Goal: Answer question/provide support: Share knowledge or assist other users

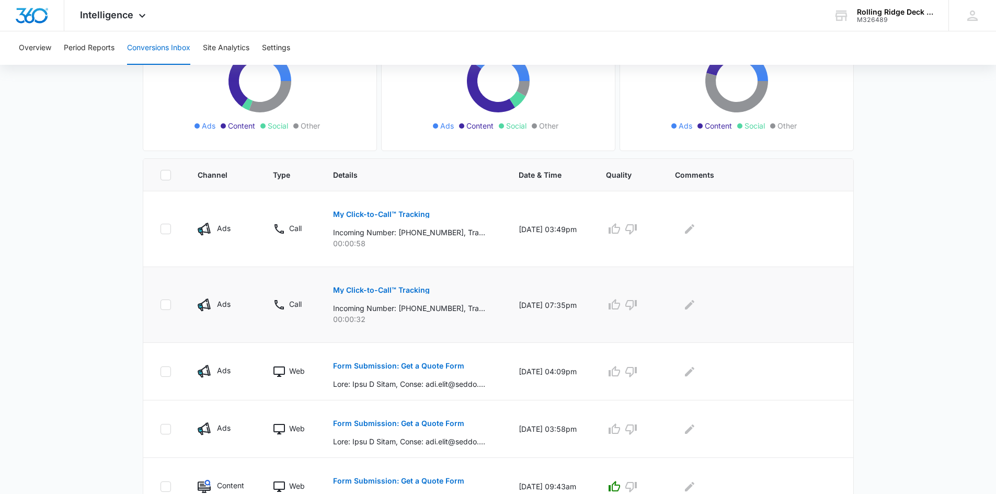
scroll to position [157, 0]
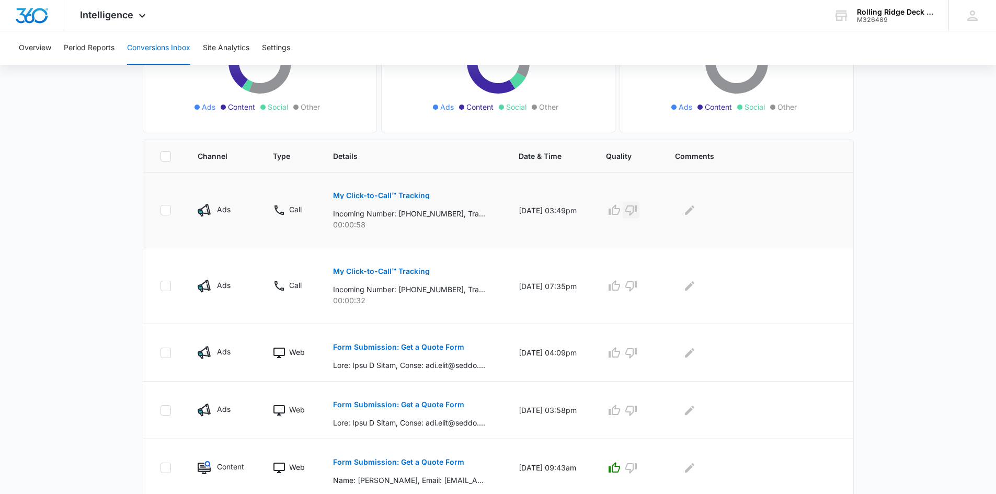
click at [637, 212] on icon "button" at bounding box center [632, 211] width 12 height 10
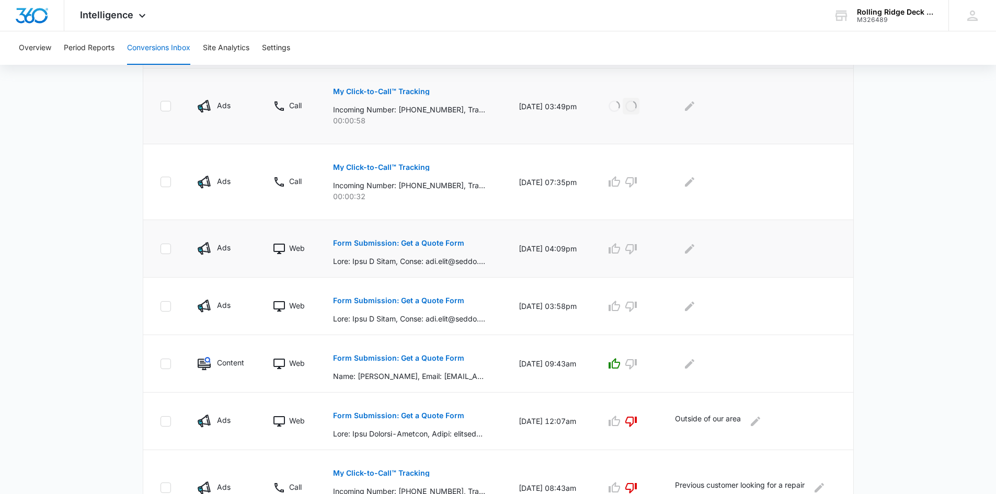
scroll to position [314, 0]
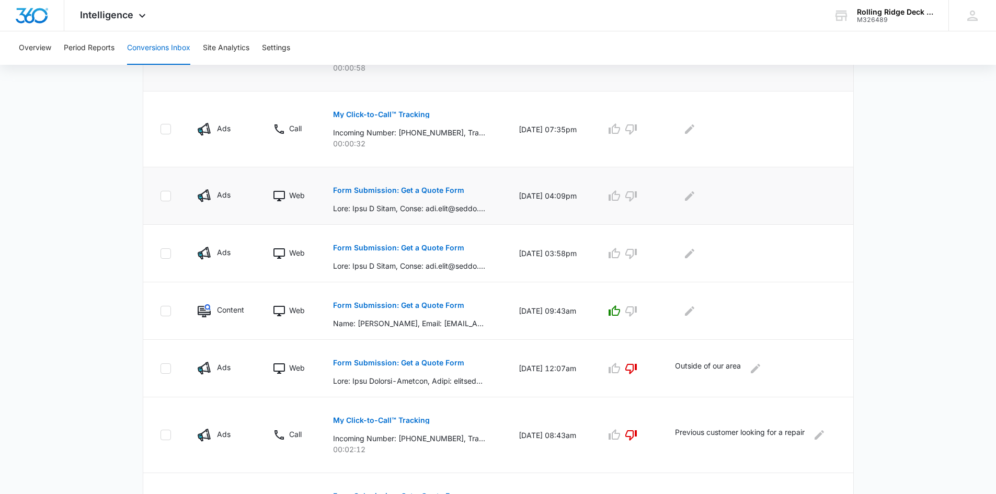
click at [408, 189] on p "Form Submission: Get a Quote Form" at bounding box center [398, 190] width 131 height 7
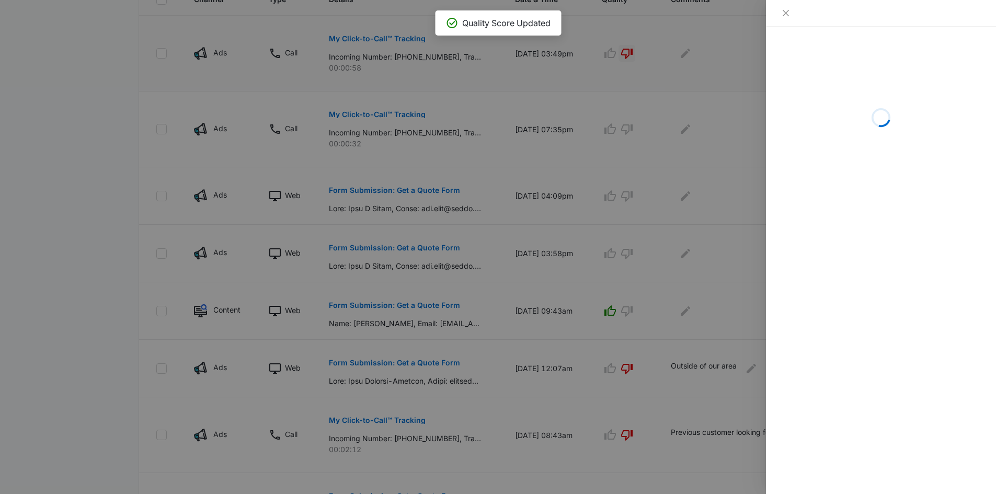
click at [666, 268] on div at bounding box center [498, 247] width 996 height 494
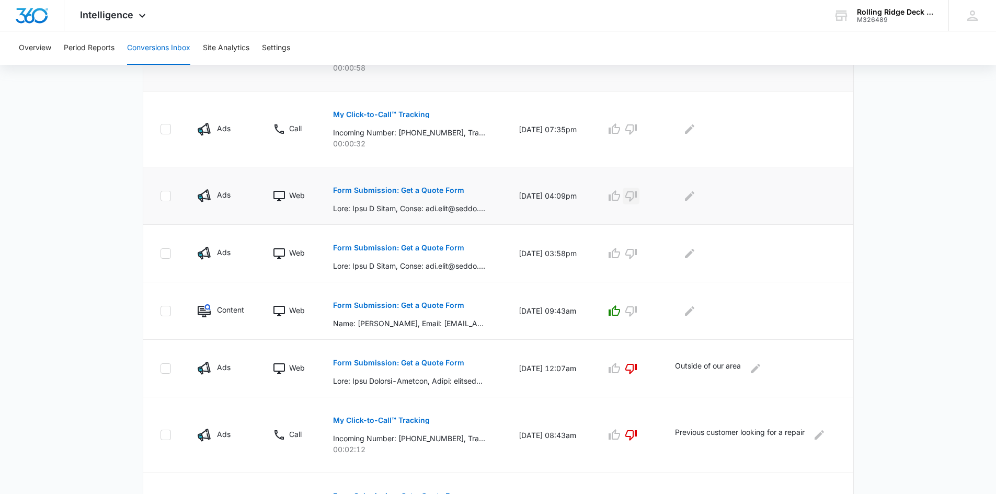
click at [638, 200] on icon "button" at bounding box center [631, 196] width 13 height 13
click at [619, 252] on icon "button" at bounding box center [614, 253] width 13 height 13
click at [696, 198] on icon "Edit Comments" at bounding box center [690, 196] width 13 height 13
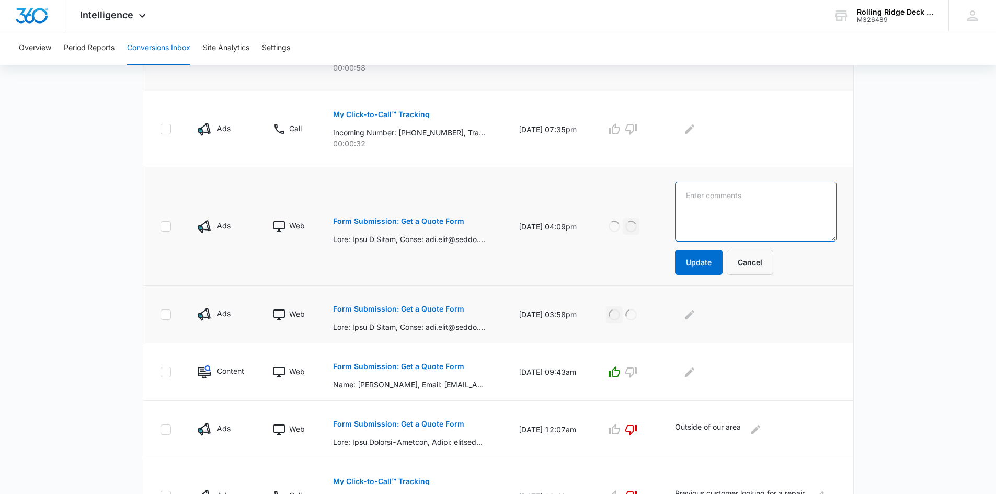
click at [704, 201] on textarea at bounding box center [756, 212] width 162 height 60
type textarea "Duplicate Lead"
click at [702, 270] on button "Update" at bounding box center [699, 262] width 48 height 25
click at [420, 310] on p "Form Submission: Get a Quote Form" at bounding box center [398, 308] width 131 height 7
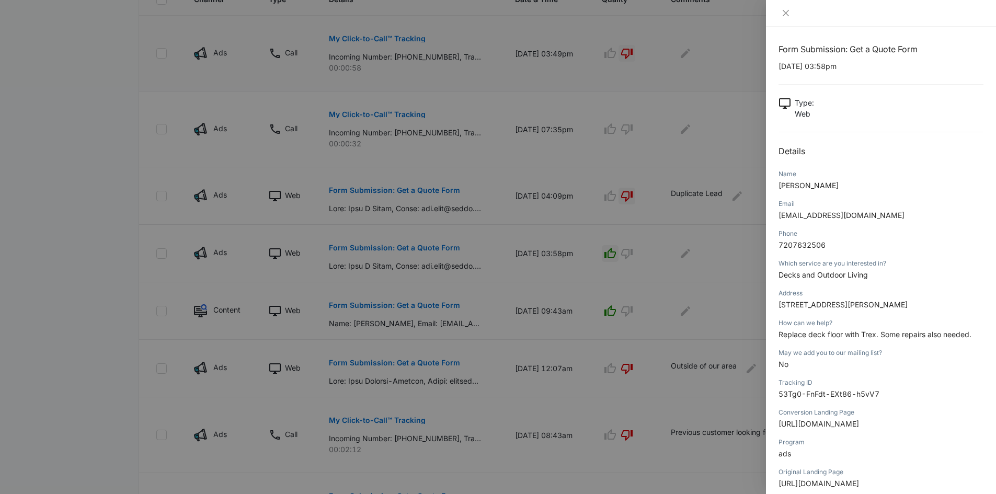
scroll to position [0, 0]
click at [695, 308] on div at bounding box center [498, 247] width 996 height 494
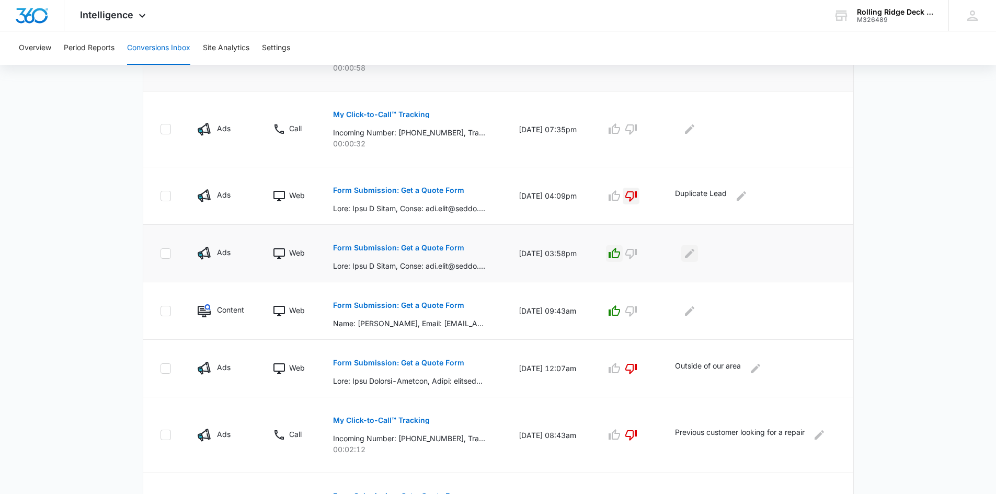
click at [688, 255] on icon "Edit Comments" at bounding box center [690, 253] width 13 height 13
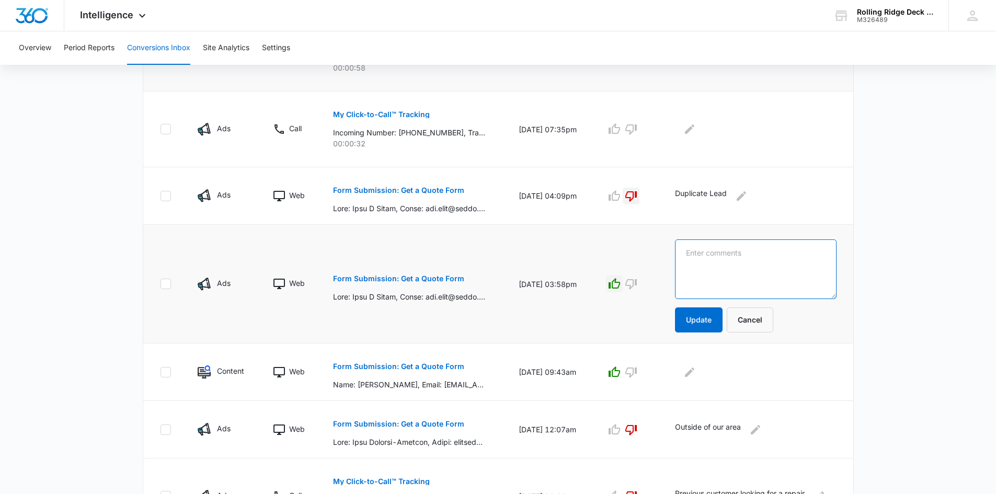
click at [688, 255] on textarea at bounding box center [756, 270] width 162 height 60
type textarea "Sent to [PERSON_NAME]"
click at [702, 329] on button "Update" at bounding box center [699, 320] width 48 height 25
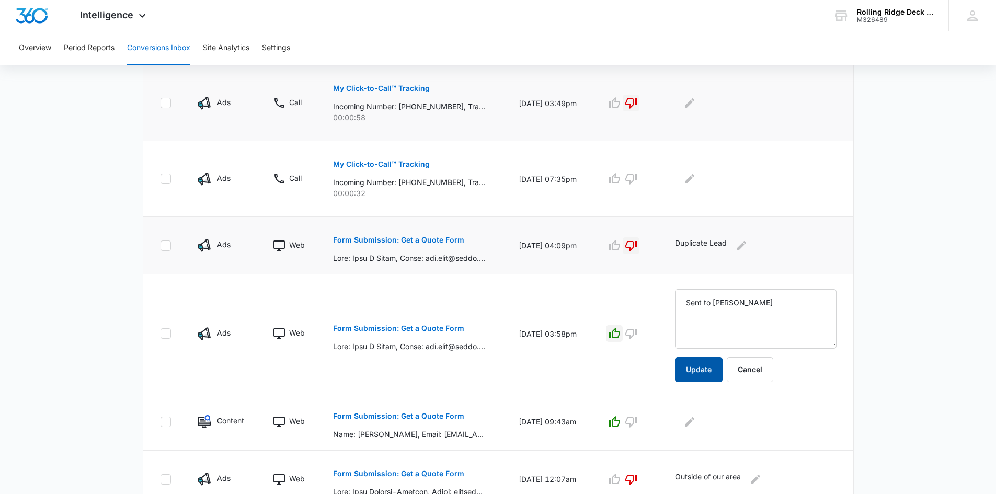
scroll to position [105, 0]
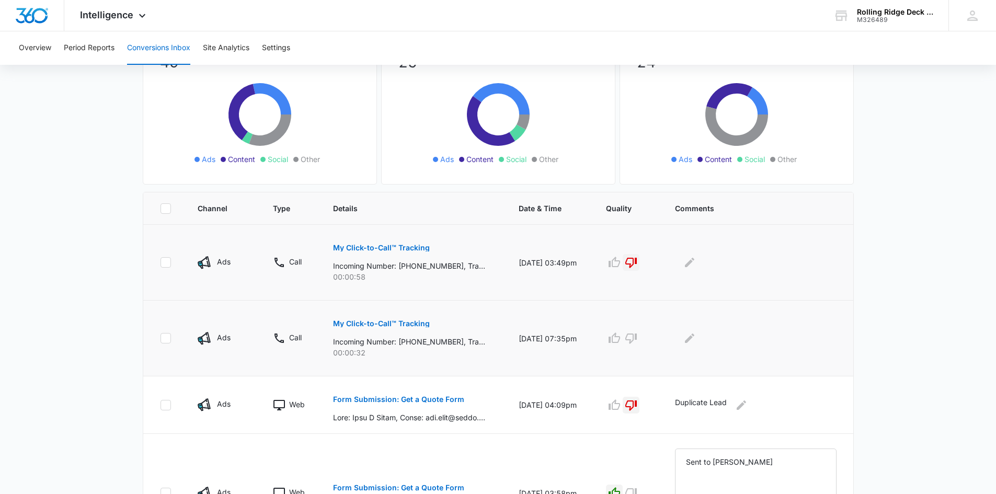
click at [383, 319] on button "My Click-to-Call™ Tracking" at bounding box center [381, 323] width 97 height 25
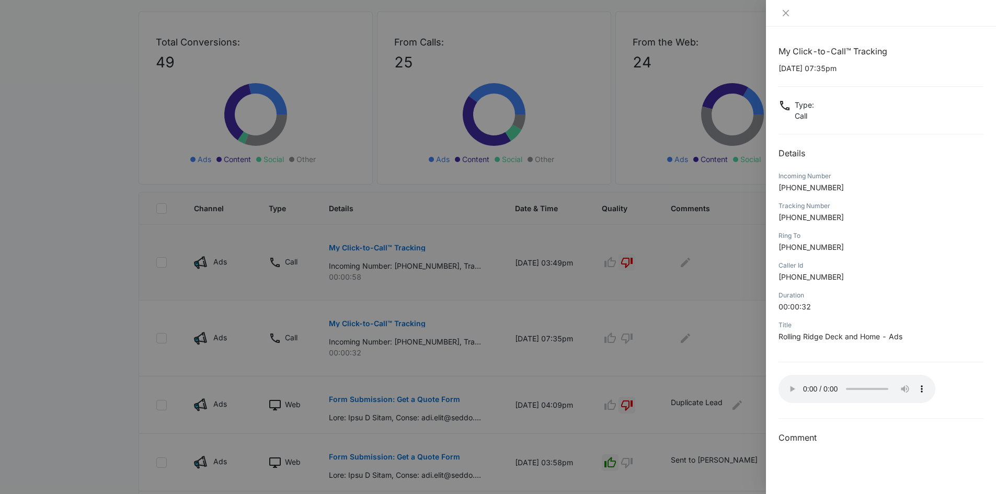
click at [473, 316] on div at bounding box center [498, 247] width 996 height 494
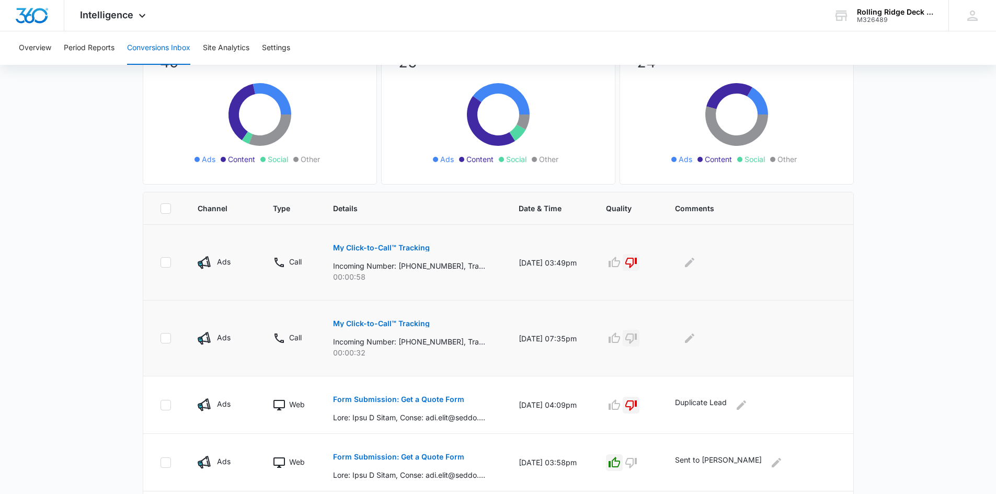
click at [638, 339] on icon "button" at bounding box center [631, 338] width 13 height 13
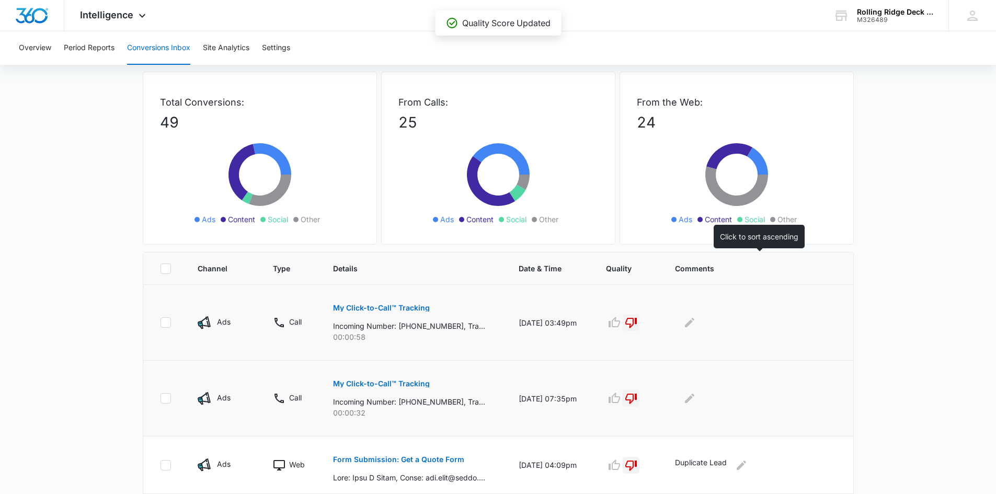
scroll to position [0, 0]
